Goal: Check status: Check status

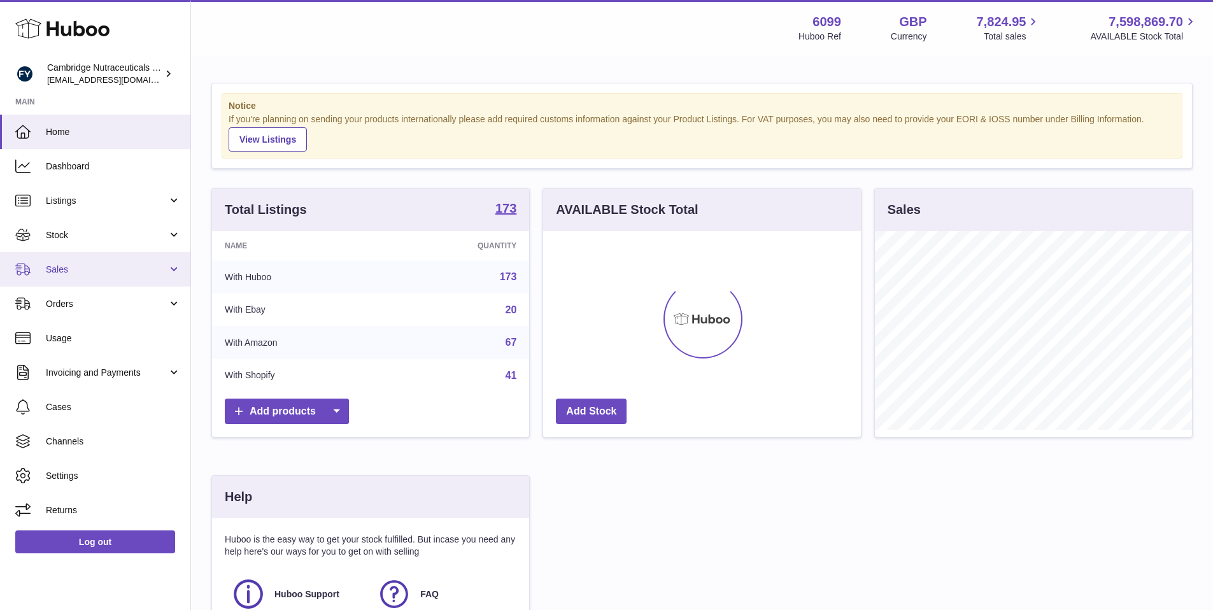
scroll to position [199, 318]
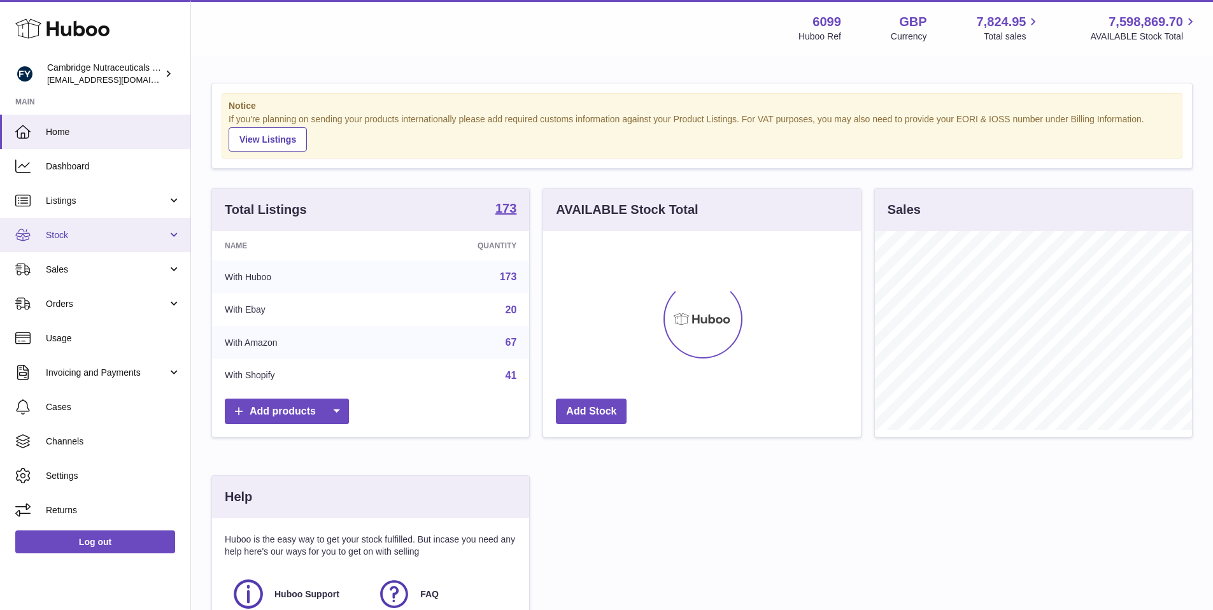
click at [91, 244] on link "Stock" at bounding box center [95, 235] width 190 height 34
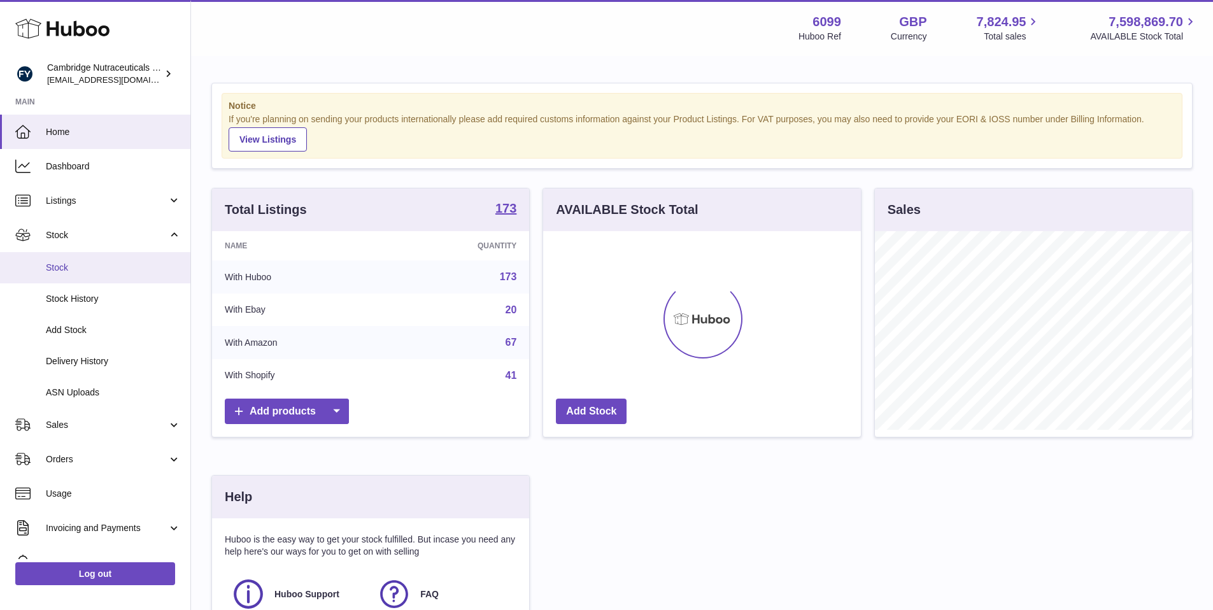
click at [58, 277] on link "Stock" at bounding box center [95, 267] width 190 height 31
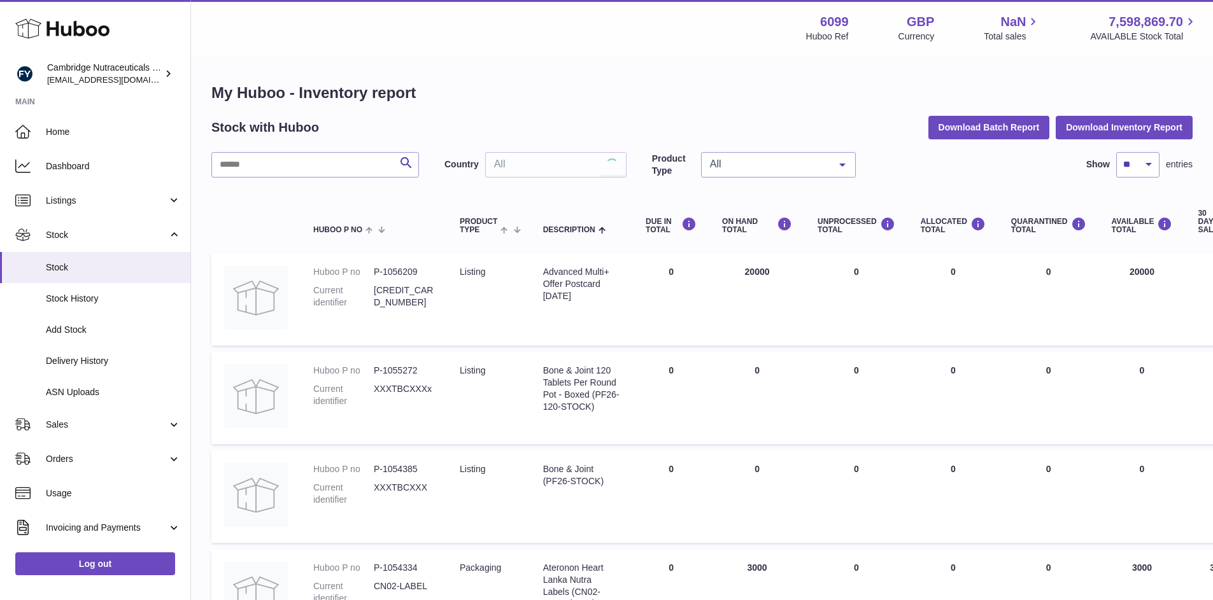
click at [63, 272] on span "Stock" at bounding box center [113, 268] width 135 height 12
click at [291, 169] on input "text" at bounding box center [315, 164] width 208 height 25
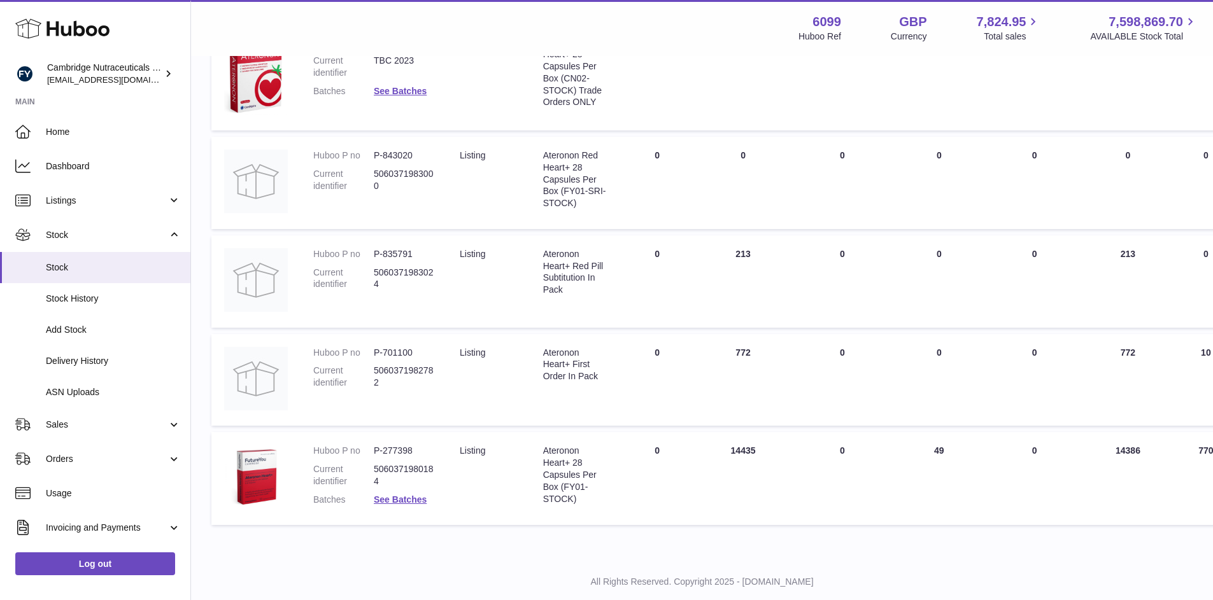
scroll to position [360, 0]
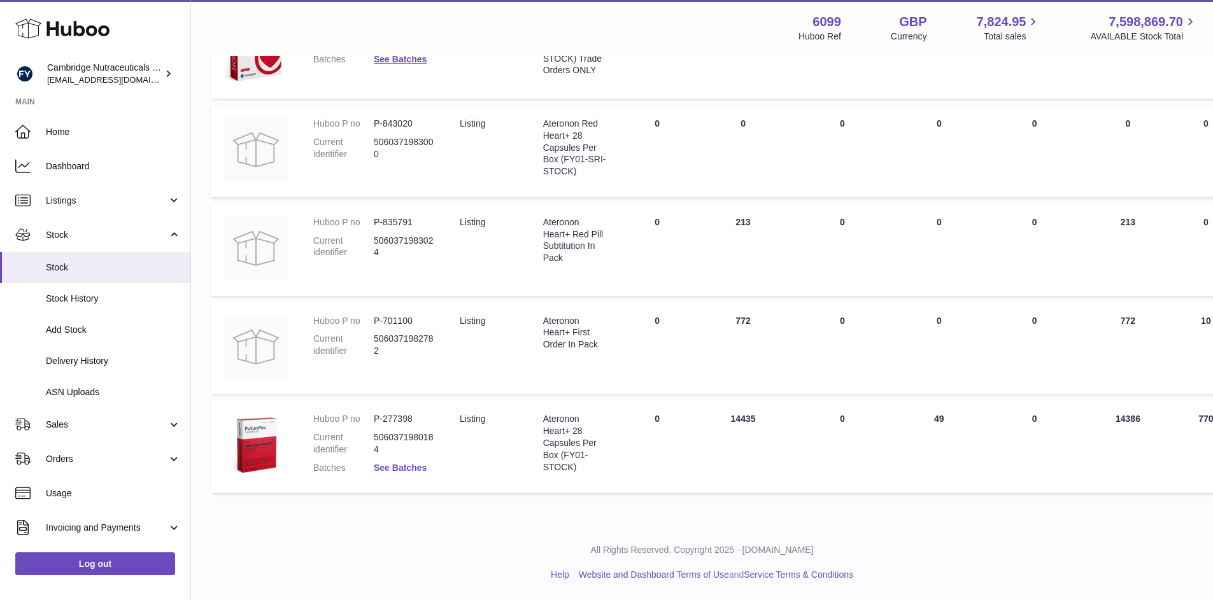
type input "****"
click at [422, 470] on link "See Batches" at bounding box center [400, 468] width 53 height 10
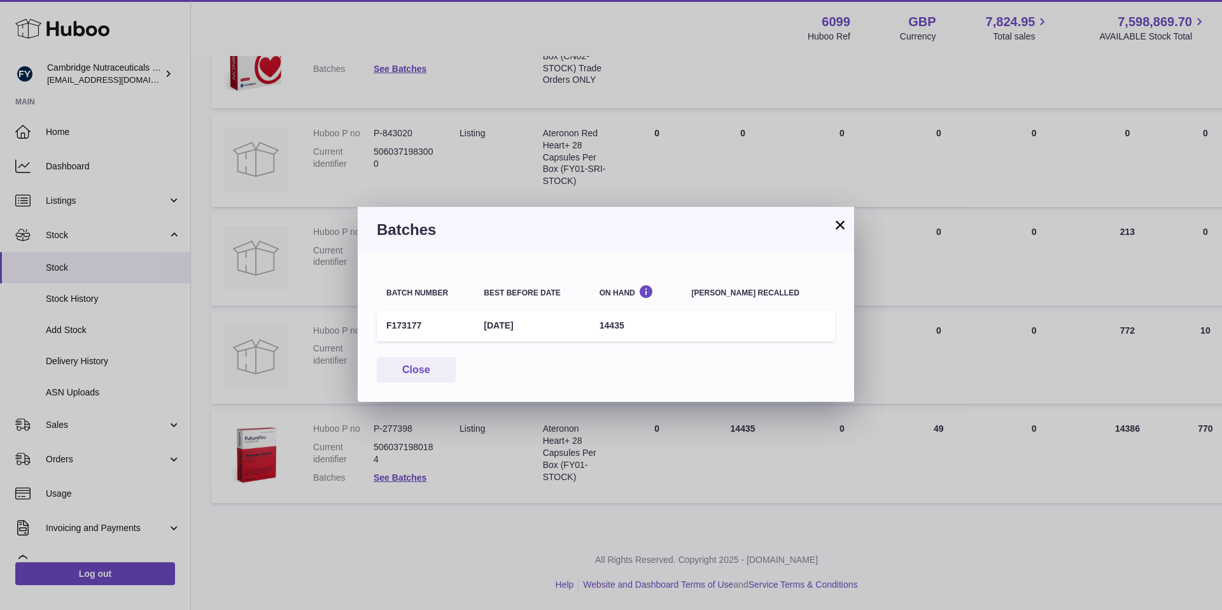
click at [840, 229] on button "×" at bounding box center [840, 224] width 15 height 15
